Goal: Find contact information: Find contact information

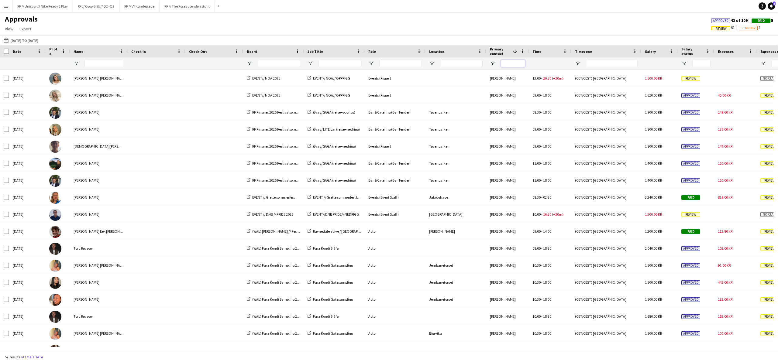
click at [509, 62] on input "Primary contact Filter Input" at bounding box center [513, 63] width 24 height 7
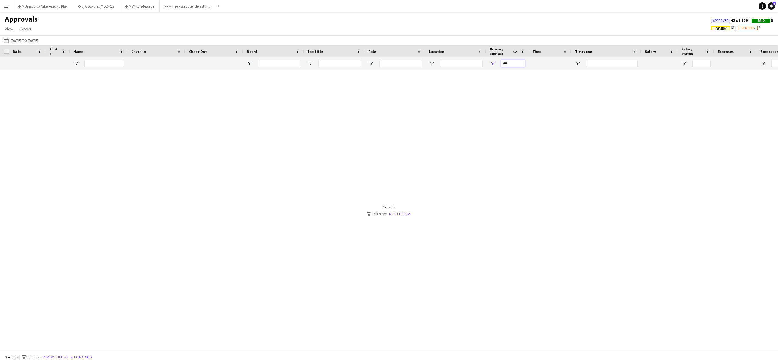
click at [513, 63] on input "***" at bounding box center [513, 63] width 24 height 7
type input "********"
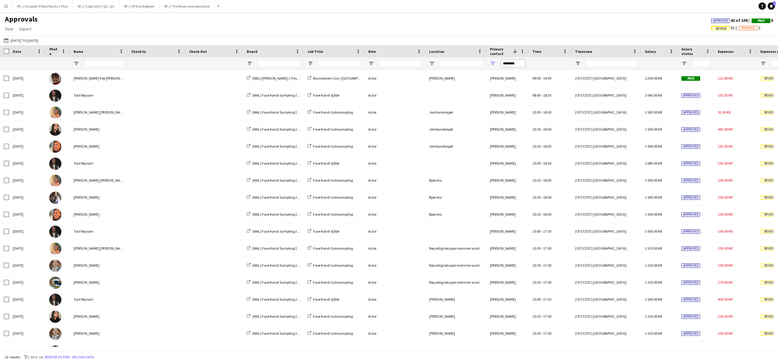
click at [518, 61] on input "********" at bounding box center [513, 63] width 24 height 7
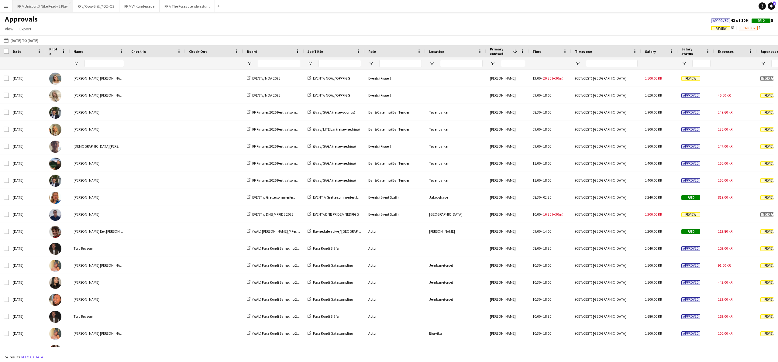
click at [53, 6] on button "RF // Unisport X Nike Ready 2 Play Close" at bounding box center [42, 6] width 60 height 12
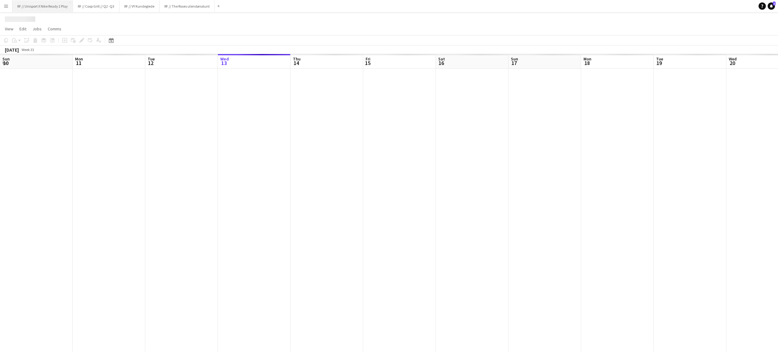
scroll to position [0, 145]
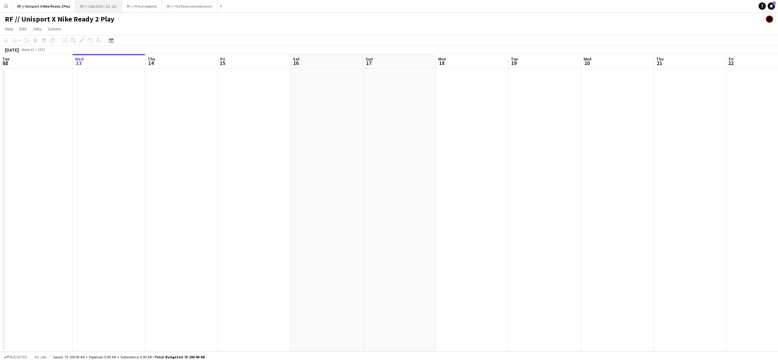
click at [86, 10] on button "RF // Coop Grill // Q2 -Q3 Close" at bounding box center [98, 6] width 46 height 12
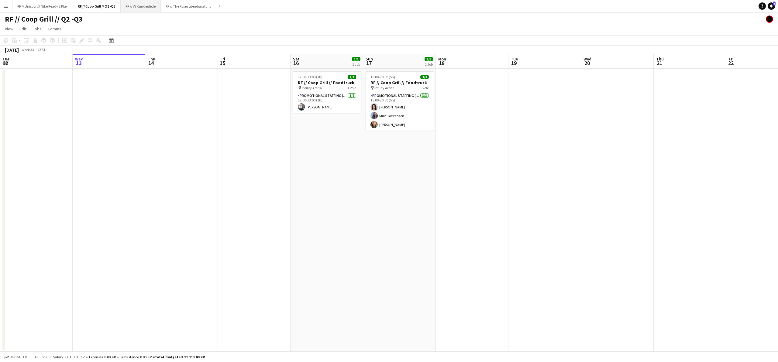
click at [136, 11] on button "RF // VY Kundeglede Close" at bounding box center [141, 6] width 40 height 12
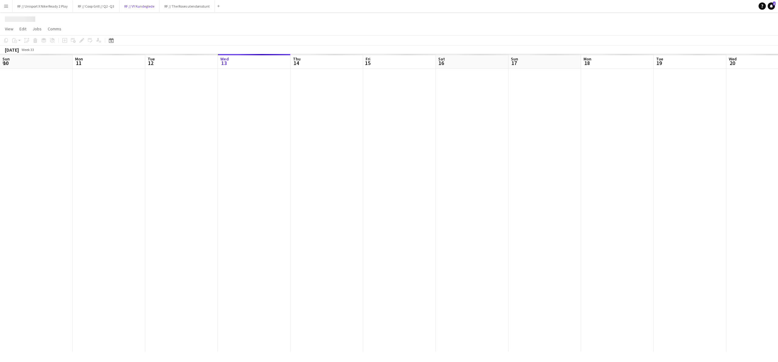
scroll to position [0, 145]
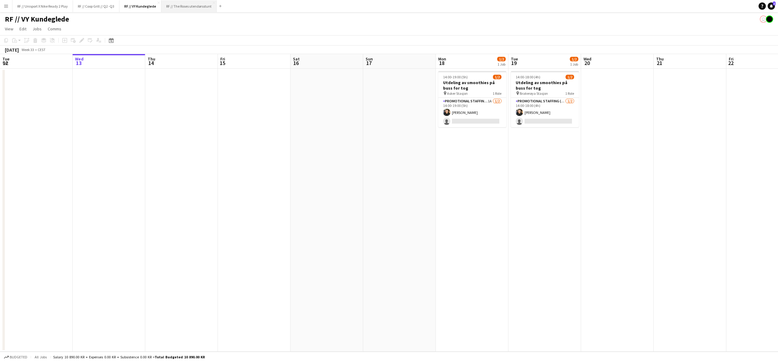
click at [186, 10] on button "RF // The Roses utendørsstunt Close" at bounding box center [188, 6] width 55 height 12
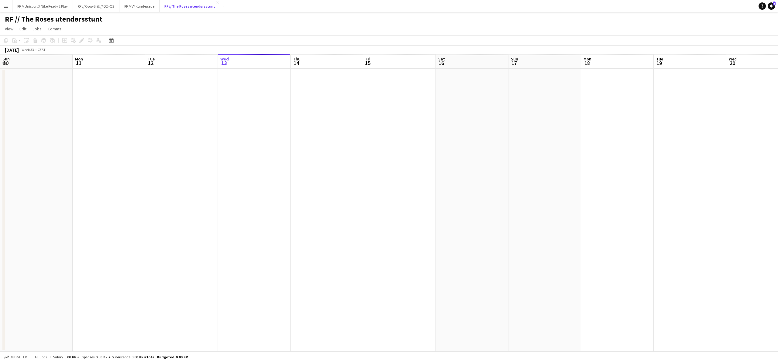
scroll to position [0, 145]
click at [10, 6] on button "Menu" at bounding box center [6, 6] width 12 height 12
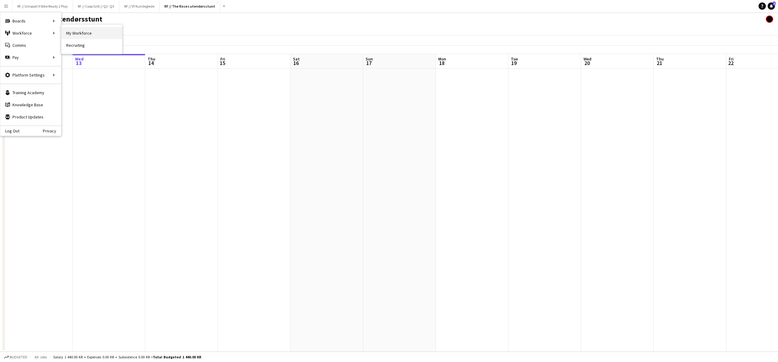
click at [103, 33] on link "My Workforce" at bounding box center [91, 33] width 61 height 12
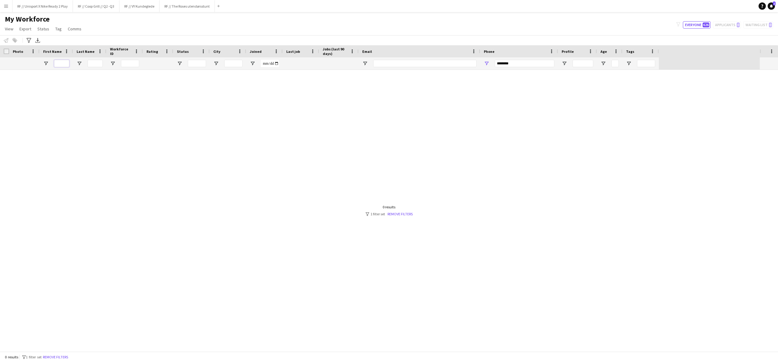
click at [62, 66] on input "First Name Filter Input" at bounding box center [61, 63] width 15 height 7
type input "*****"
click at [496, 63] on input "********" at bounding box center [524, 63] width 60 height 7
click at [495, 63] on input "********" at bounding box center [524, 63] width 60 height 7
click at [470, 143] on div at bounding box center [379, 211] width 759 height 282
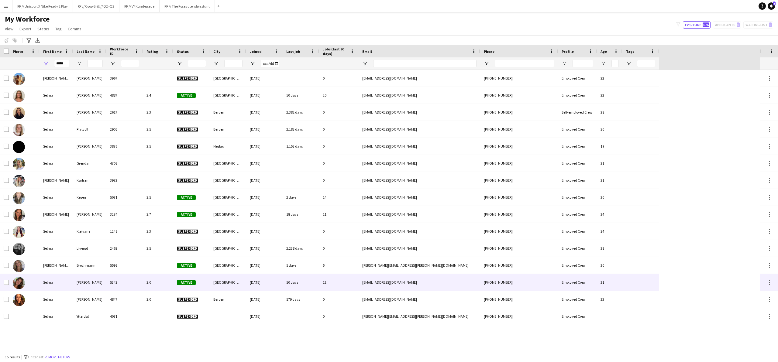
click at [14, 283] on img at bounding box center [19, 283] width 12 height 12
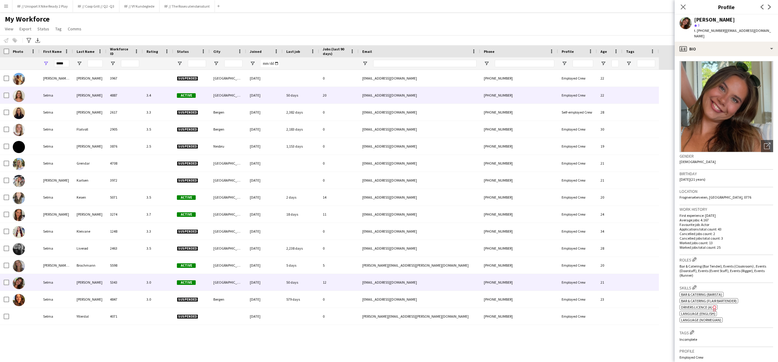
click at [22, 94] on img at bounding box center [19, 96] width 12 height 12
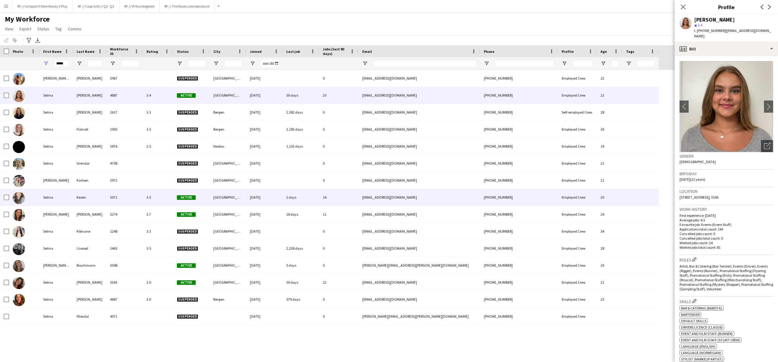
click at [19, 199] on img at bounding box center [19, 198] width 12 height 12
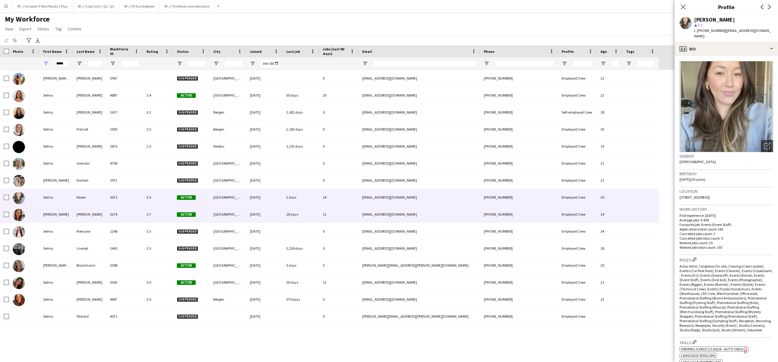
click at [20, 216] on img at bounding box center [19, 215] width 12 height 12
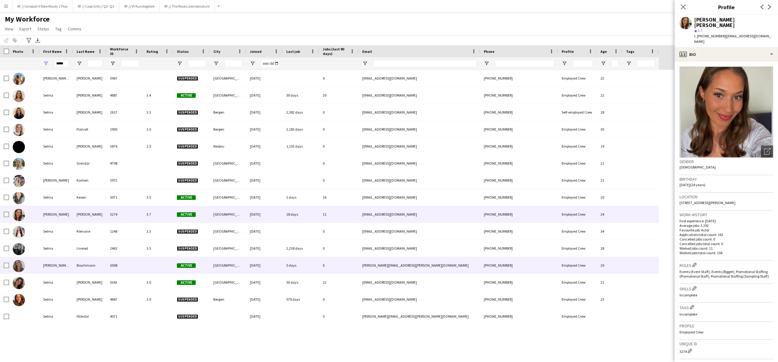
click at [18, 263] on img at bounding box center [19, 266] width 12 height 12
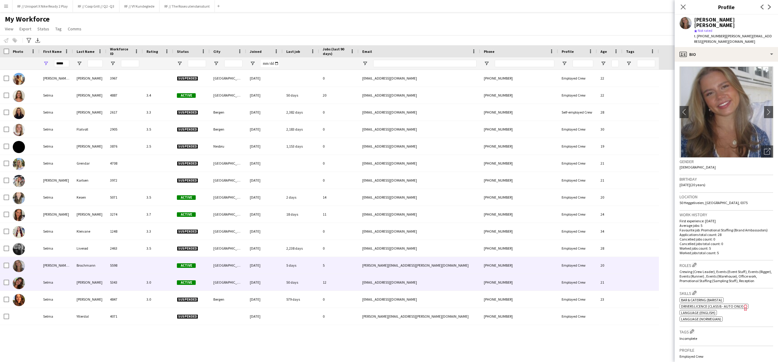
click at [20, 283] on img at bounding box center [19, 283] width 12 height 12
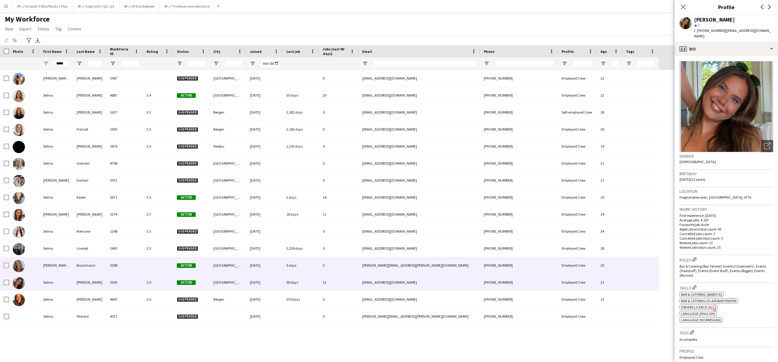
click at [20, 271] on img at bounding box center [19, 266] width 12 height 12
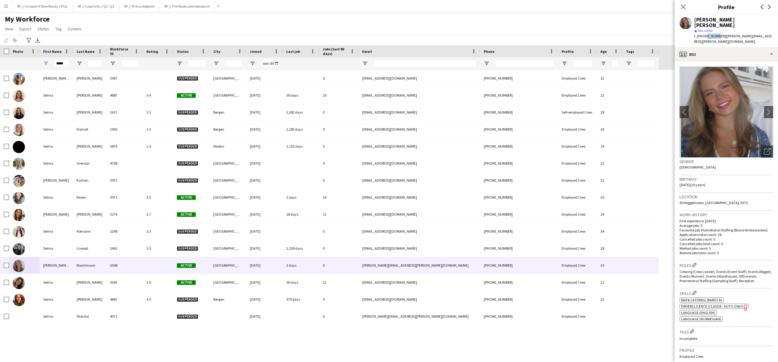
drag, startPoint x: 715, startPoint y: 30, endPoint x: 703, endPoint y: 29, distance: 12.5
click at [703, 34] on span "t. [PHONE_NUMBER]" at bounding box center [710, 36] width 32 height 5
click at [708, 34] on span "t. [PHONE_NUMBER]" at bounding box center [710, 36] width 32 height 5
drag, startPoint x: 717, startPoint y: 30, endPoint x: 702, endPoint y: 30, distance: 14.6
click at [702, 34] on span "t. [PHONE_NUMBER]" at bounding box center [710, 36] width 32 height 5
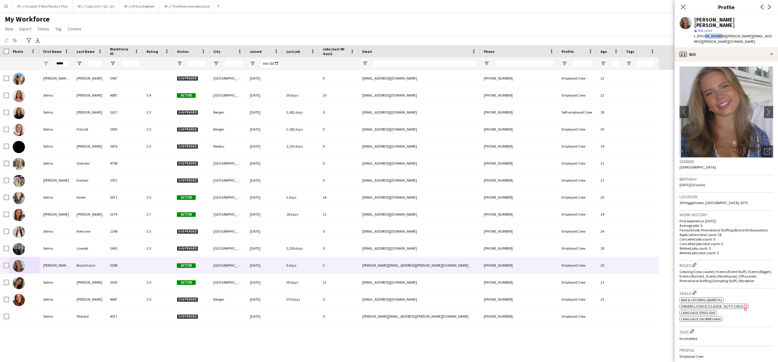
copy span "91599500"
